Goal: Task Accomplishment & Management: Manage account settings

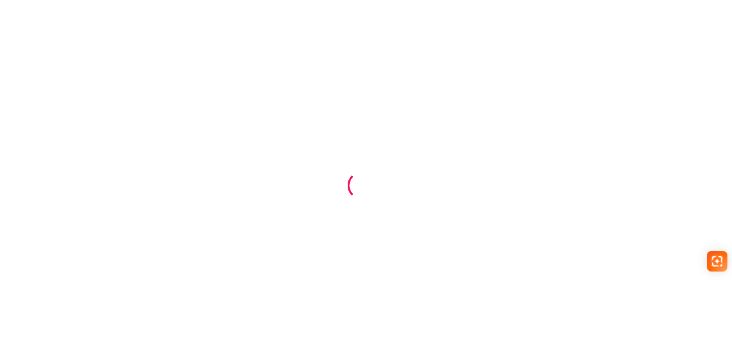
drag, startPoint x: 497, startPoint y: 191, endPoint x: 497, endPoint y: 197, distance: 6.3
click at [497, 191] on div at bounding box center [366, 169] width 732 height 339
click at [56, 36] on div at bounding box center [366, 169] width 732 height 339
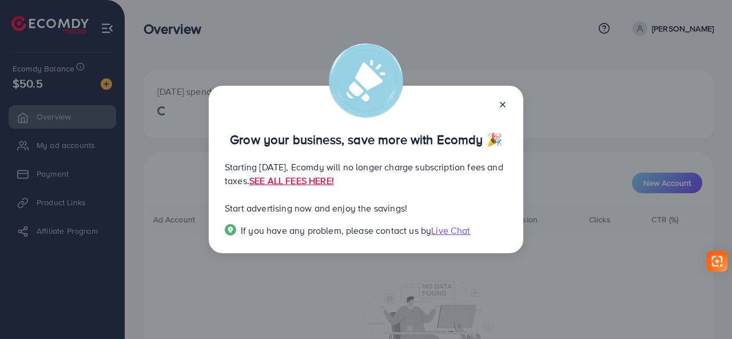
click at [505, 102] on div "Grow your business, save more with Ecomdy 🎉 Starting [DATE], Ecomdy will no lon…" at bounding box center [366, 170] width 314 height 168
click at [502, 102] on icon at bounding box center [502, 104] width 9 height 9
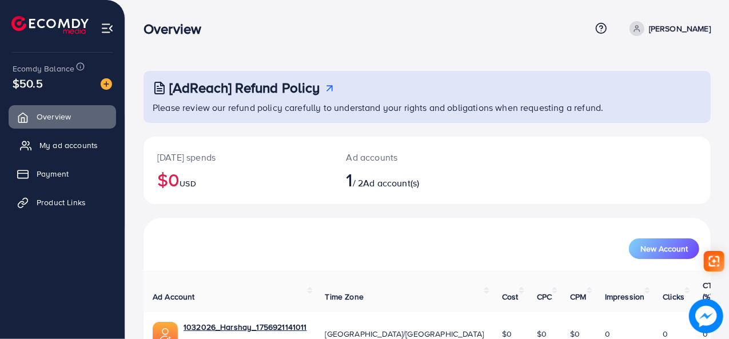
click at [67, 144] on span "My ad accounts" at bounding box center [68, 145] width 58 height 11
click at [59, 148] on span "My ad accounts" at bounding box center [68, 145] width 58 height 11
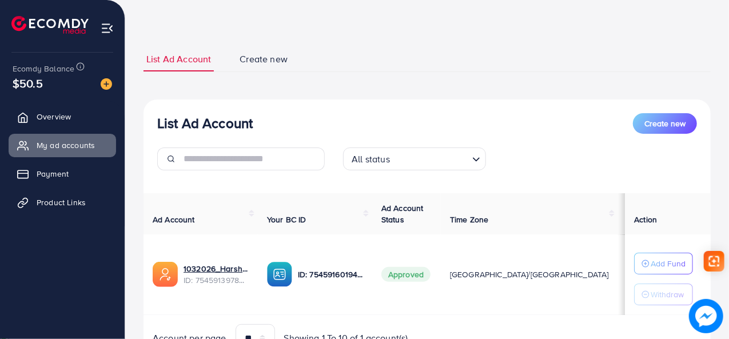
scroll to position [95, 0]
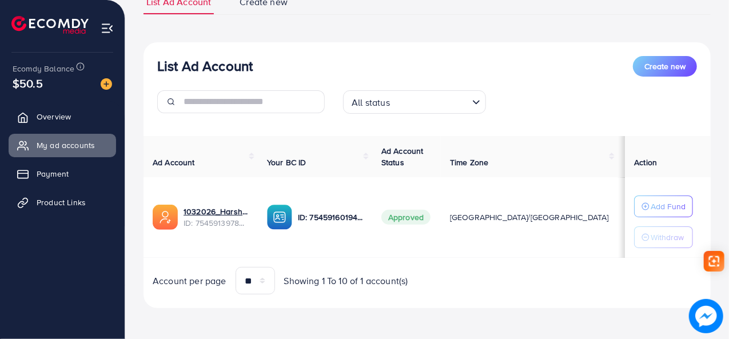
click at [412, 107] on input "Search for option" at bounding box center [430, 102] width 74 height 18
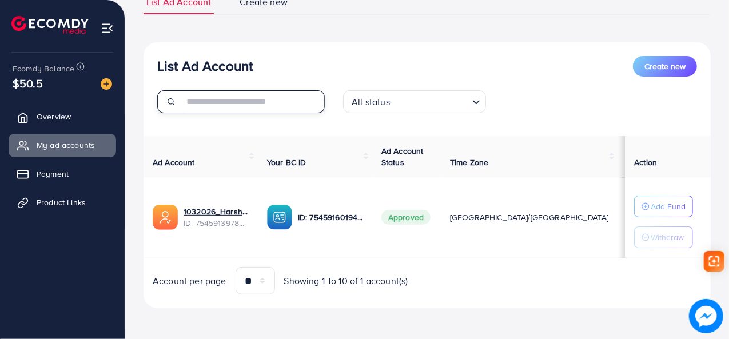
click at [265, 91] on input "text" at bounding box center [254, 101] width 141 height 23
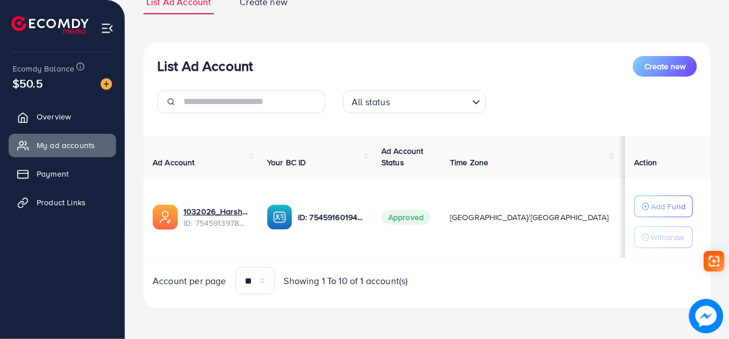
click at [416, 214] on span "Approved" at bounding box center [405, 217] width 49 height 15
click at [38, 77] on span "$50.5" at bounding box center [28, 83] width 30 height 17
click at [62, 175] on span "Payment" at bounding box center [55, 173] width 32 height 11
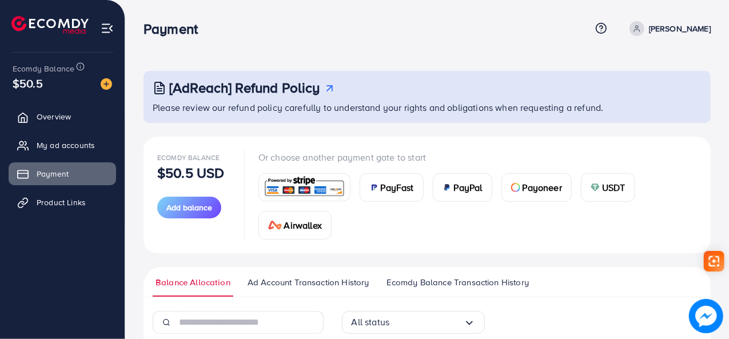
click at [57, 79] on div "$50.5" at bounding box center [62, 83] width 99 height 17
click at [67, 121] on span "Overview" at bounding box center [56, 116] width 34 height 11
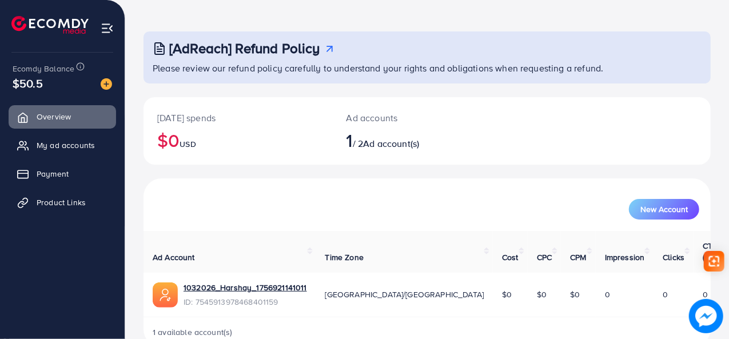
scroll to position [54, 0]
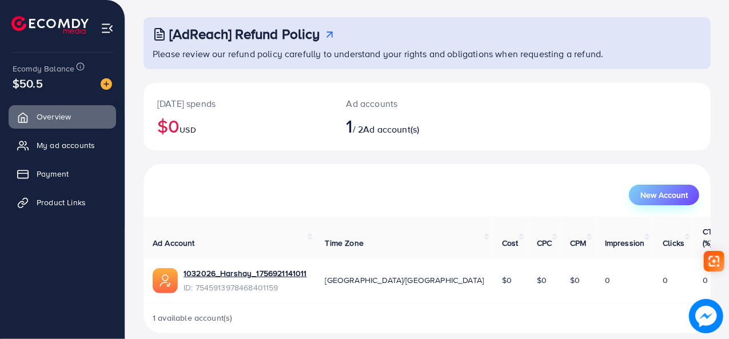
click at [643, 187] on button "New Account" at bounding box center [664, 195] width 70 height 21
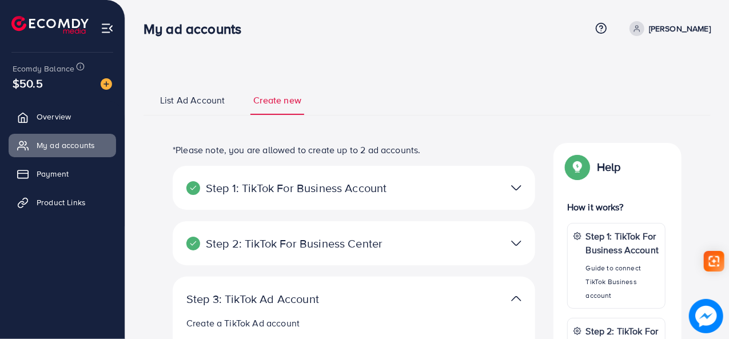
select select
click at [186, 95] on span "List Ad Account" at bounding box center [192, 100] width 65 height 13
select select
click at [104, 24] on img at bounding box center [107, 28] width 13 height 13
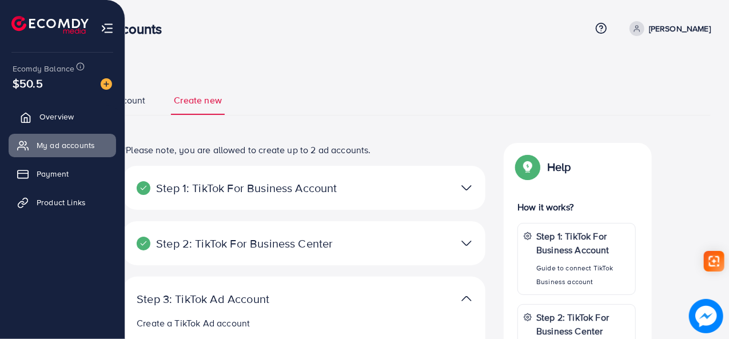
click at [71, 113] on span "Overview" at bounding box center [56, 116] width 34 height 11
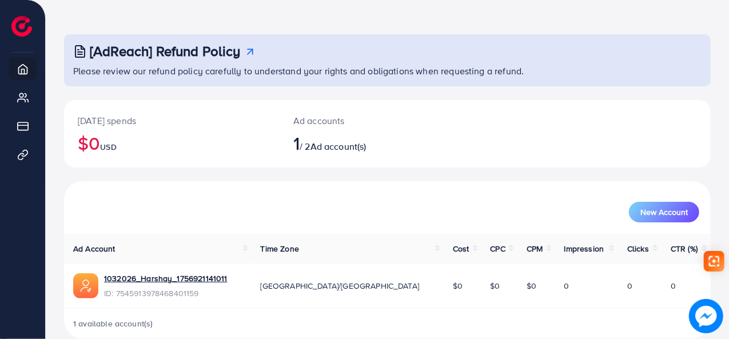
scroll to position [54, 0]
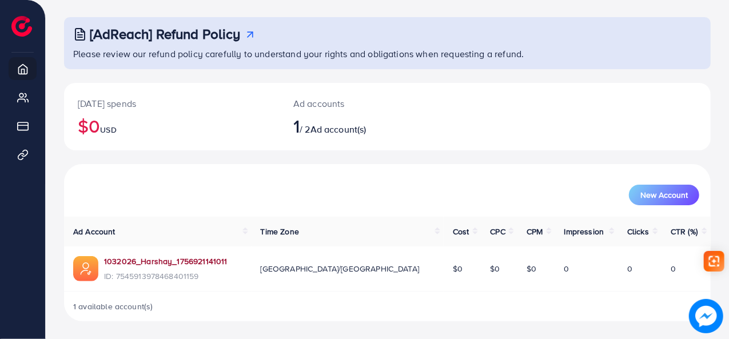
click at [173, 258] on link "1032026_Harshay_1756921141011" at bounding box center [166, 261] width 124 height 11
